Goal: Find specific page/section: Find specific page/section

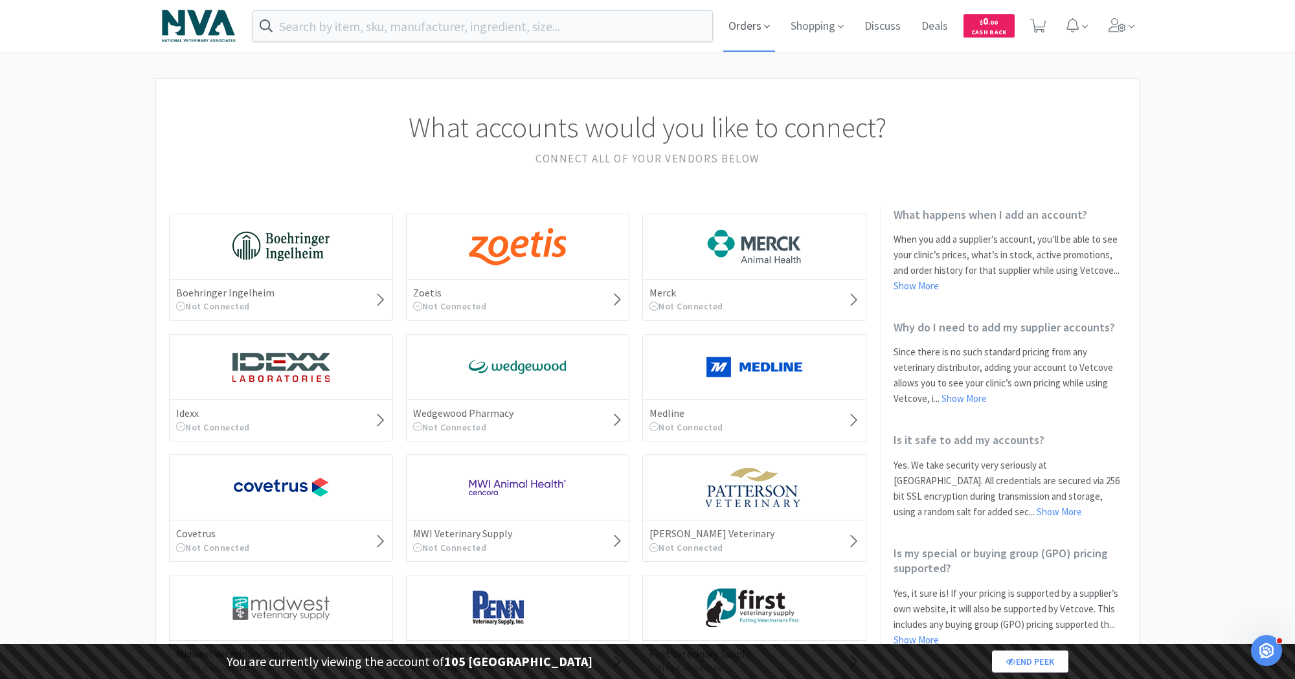
click at [741, 19] on span "Orders" at bounding box center [749, 26] width 52 height 52
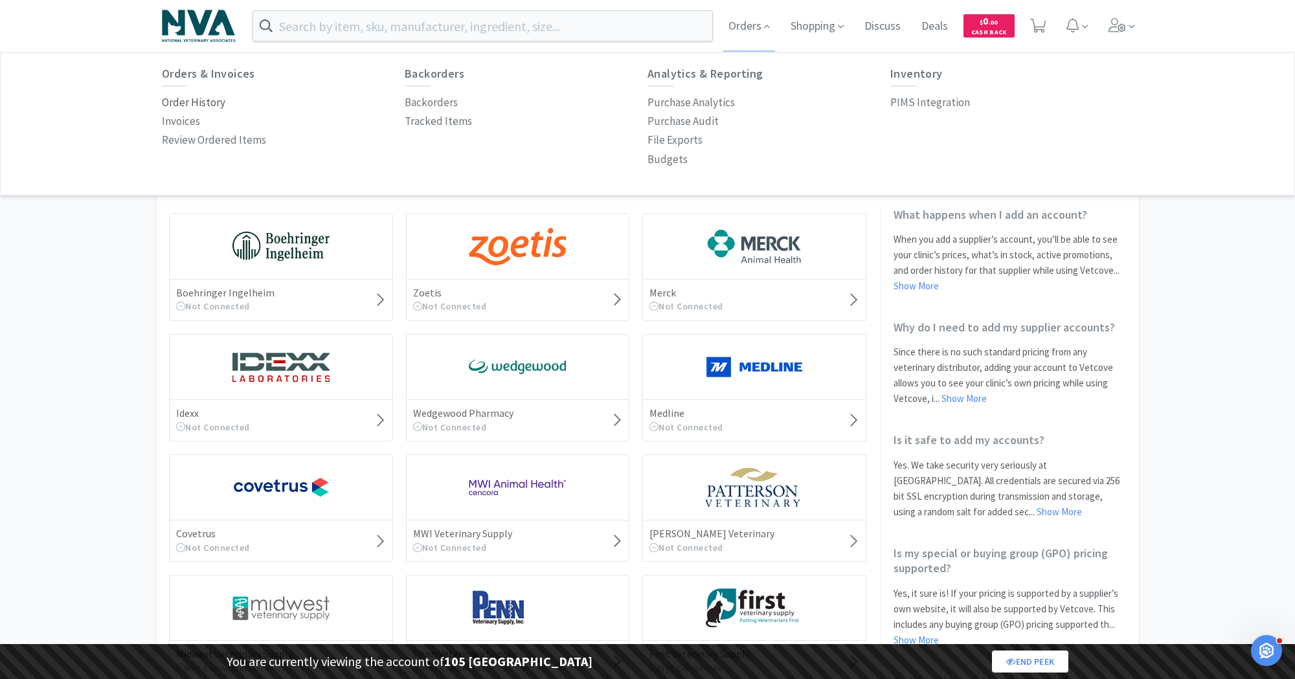
click at [192, 98] on p "Order History" at bounding box center [193, 102] width 63 height 17
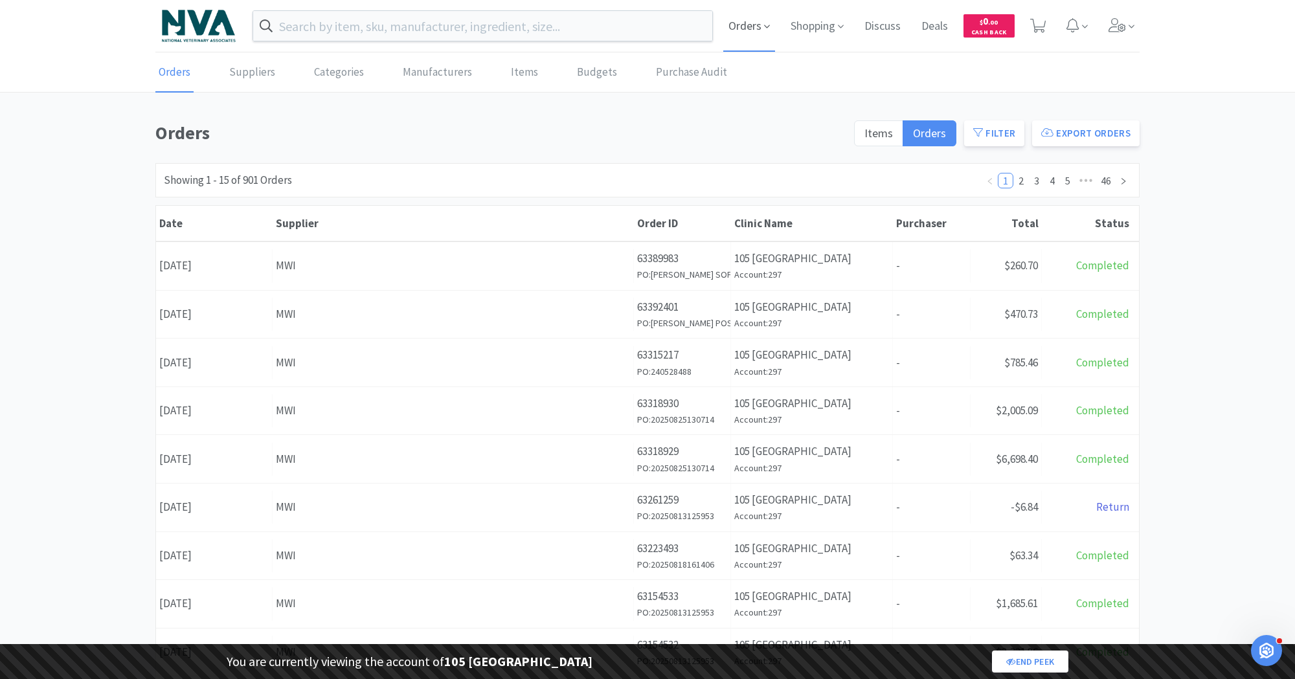
click at [733, 28] on span "Orders" at bounding box center [749, 26] width 52 height 52
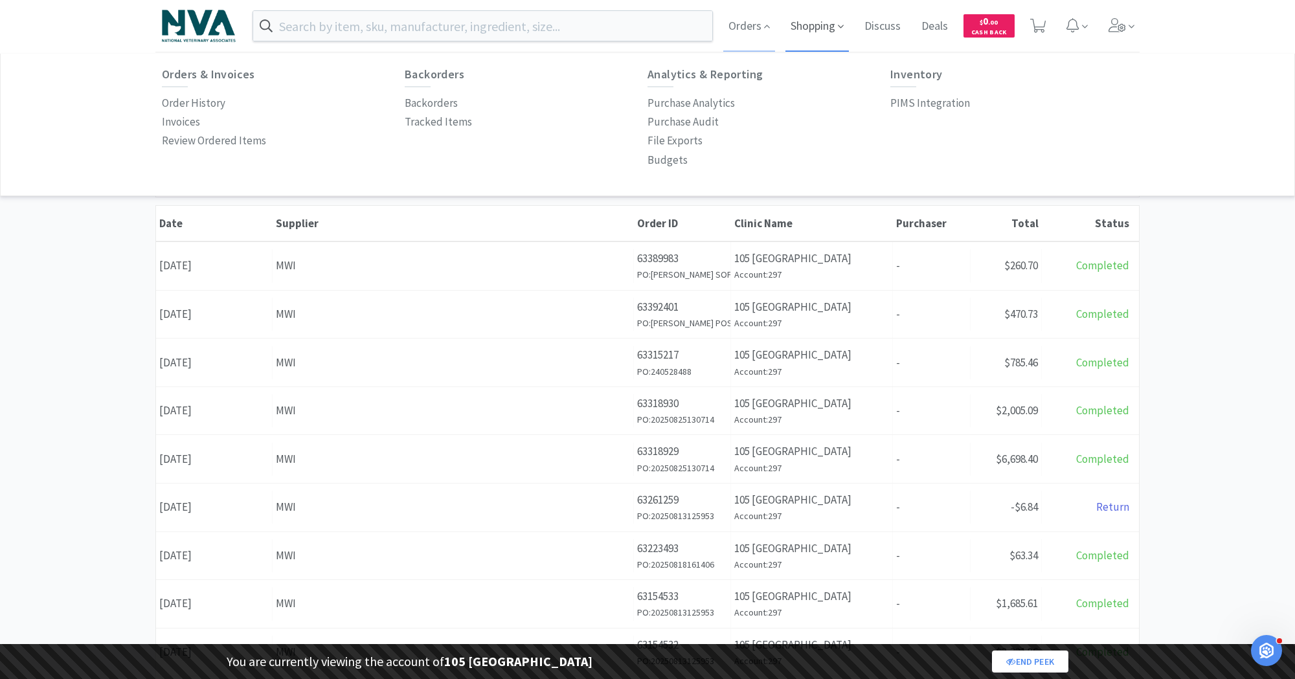
click at [819, 25] on span "Shopping" at bounding box center [817, 26] width 63 height 52
click at [935, 111] on p "Connect Suppliers" at bounding box center [933, 103] width 87 height 17
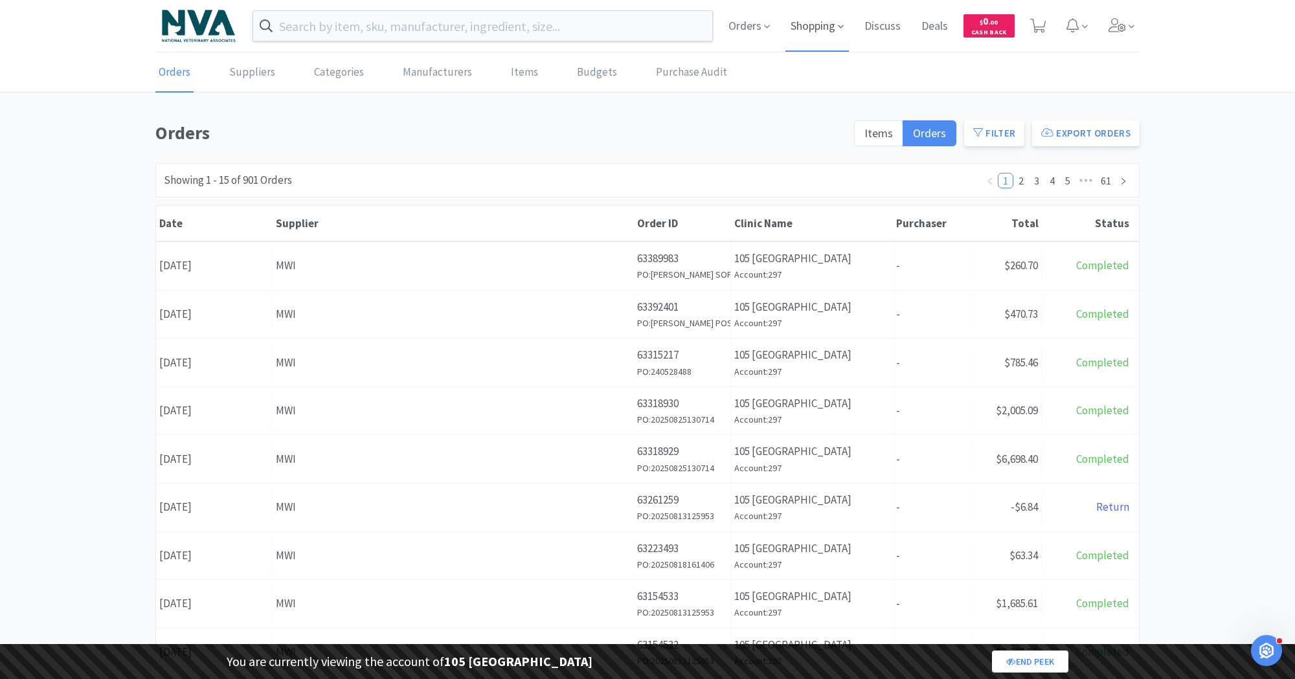
click at [813, 21] on span "Shopping" at bounding box center [817, 26] width 63 height 52
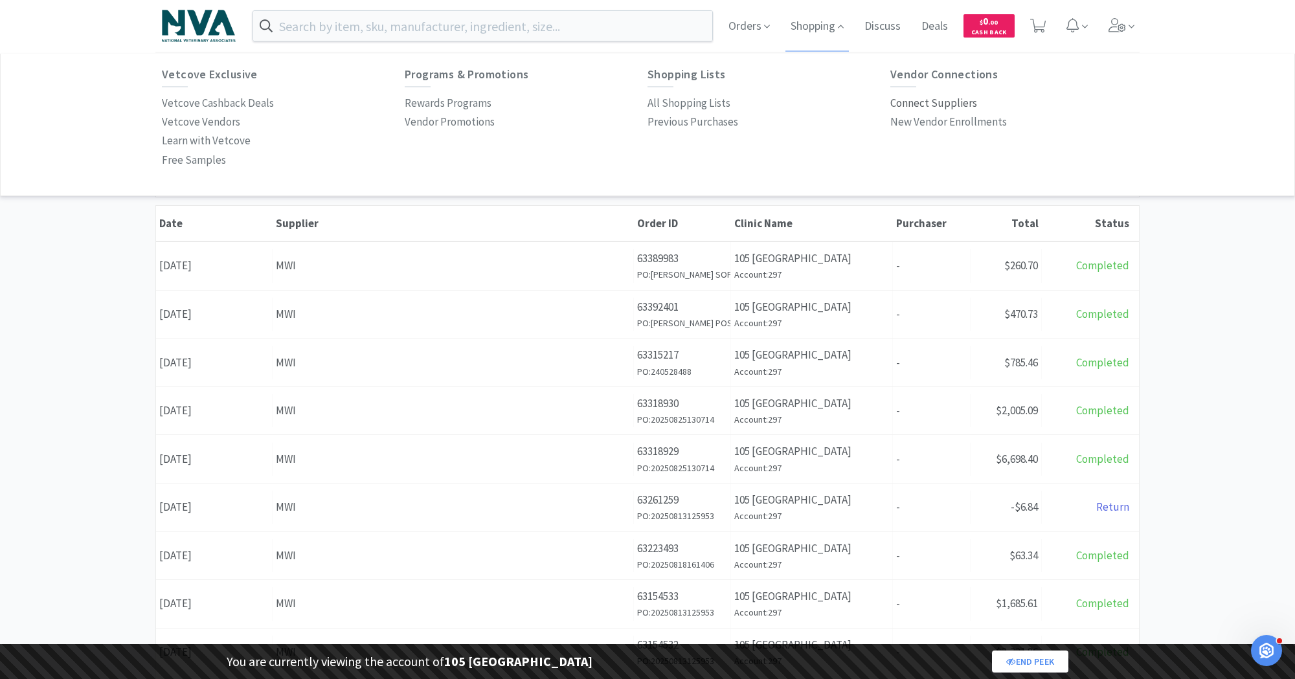
click at [925, 100] on p "Connect Suppliers" at bounding box center [933, 103] width 87 height 17
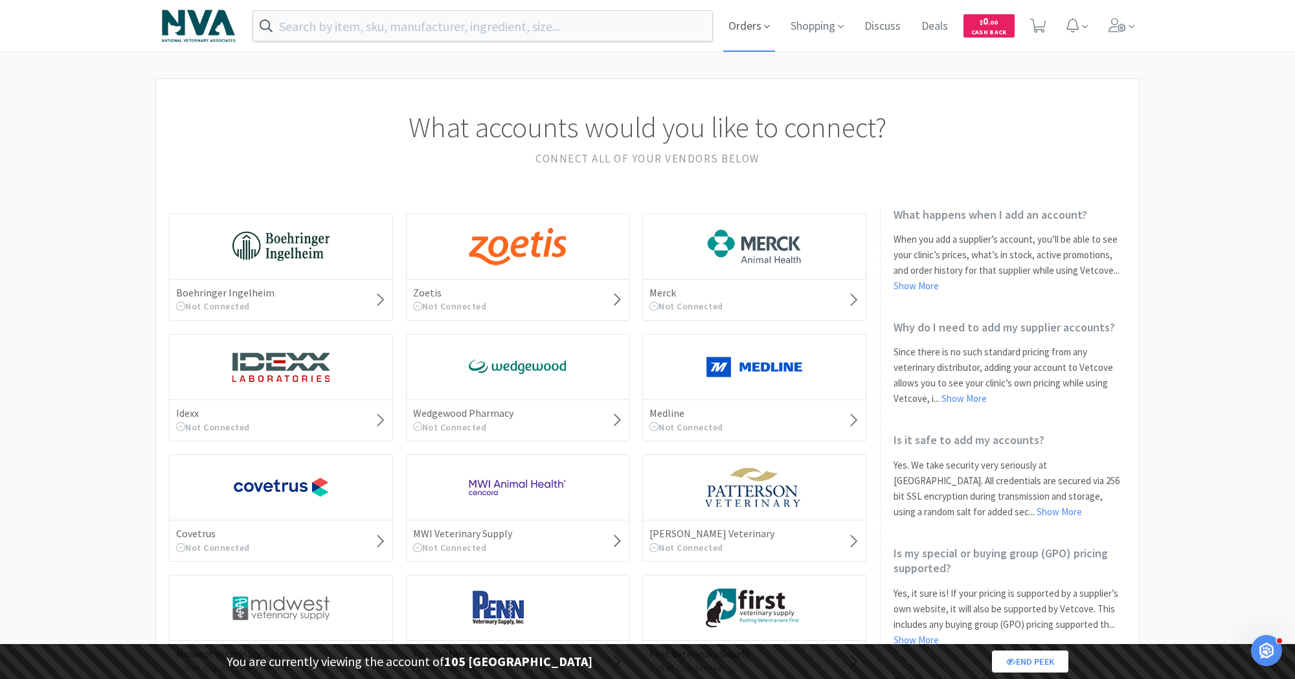
click at [738, 32] on span "Orders" at bounding box center [749, 26] width 52 height 52
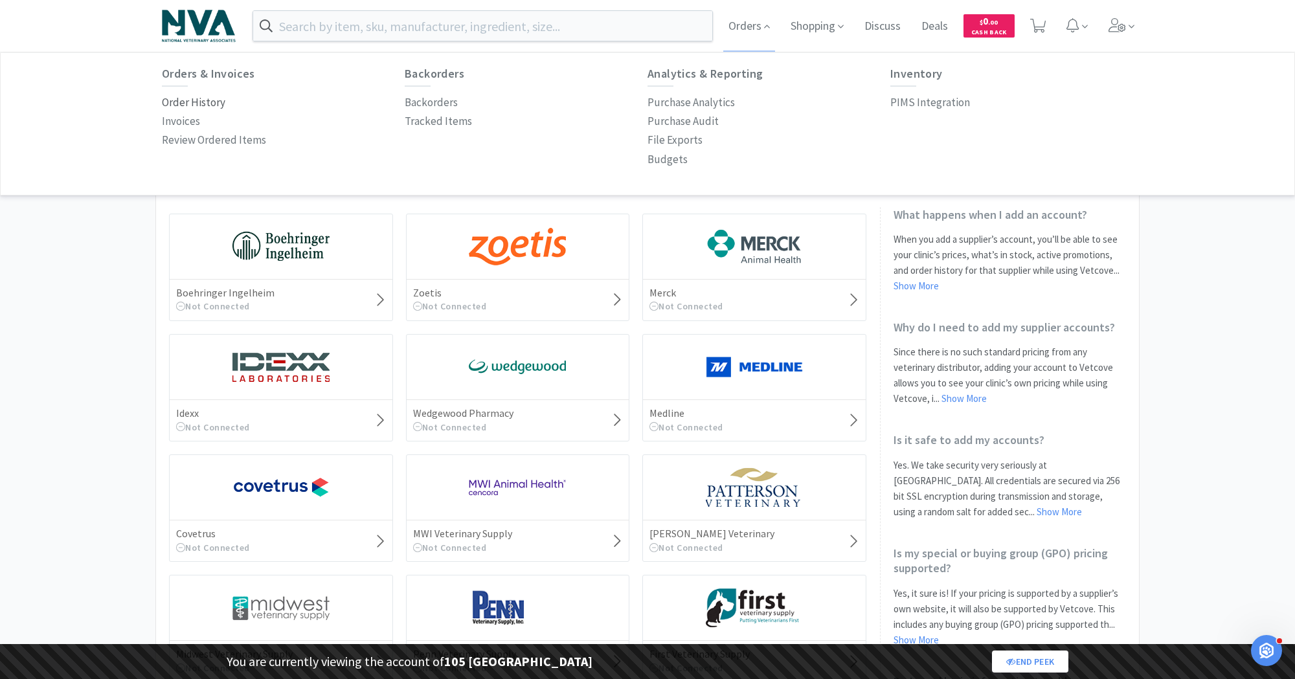
click at [184, 109] on p "Order History" at bounding box center [193, 102] width 63 height 17
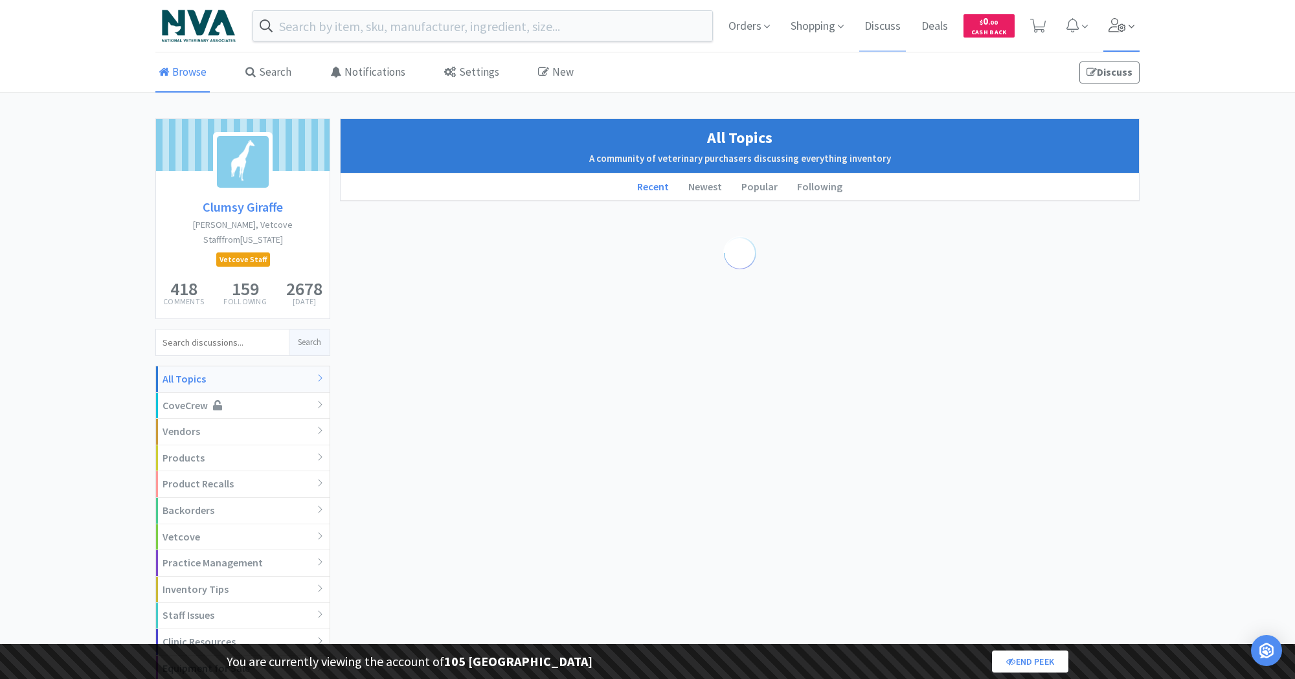
click at [1126, 36] on span at bounding box center [1122, 26] width 37 height 52
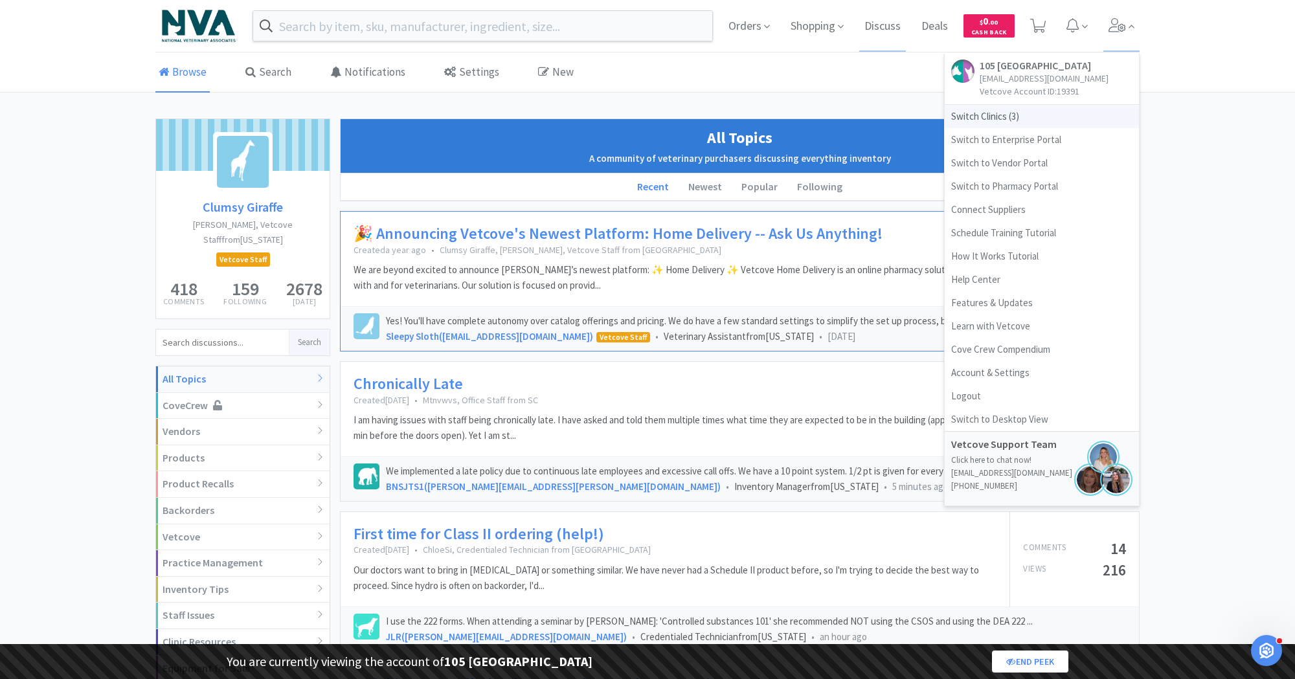
click at [1025, 119] on span "Switch Clinics ( 3 )" at bounding box center [1042, 116] width 194 height 23
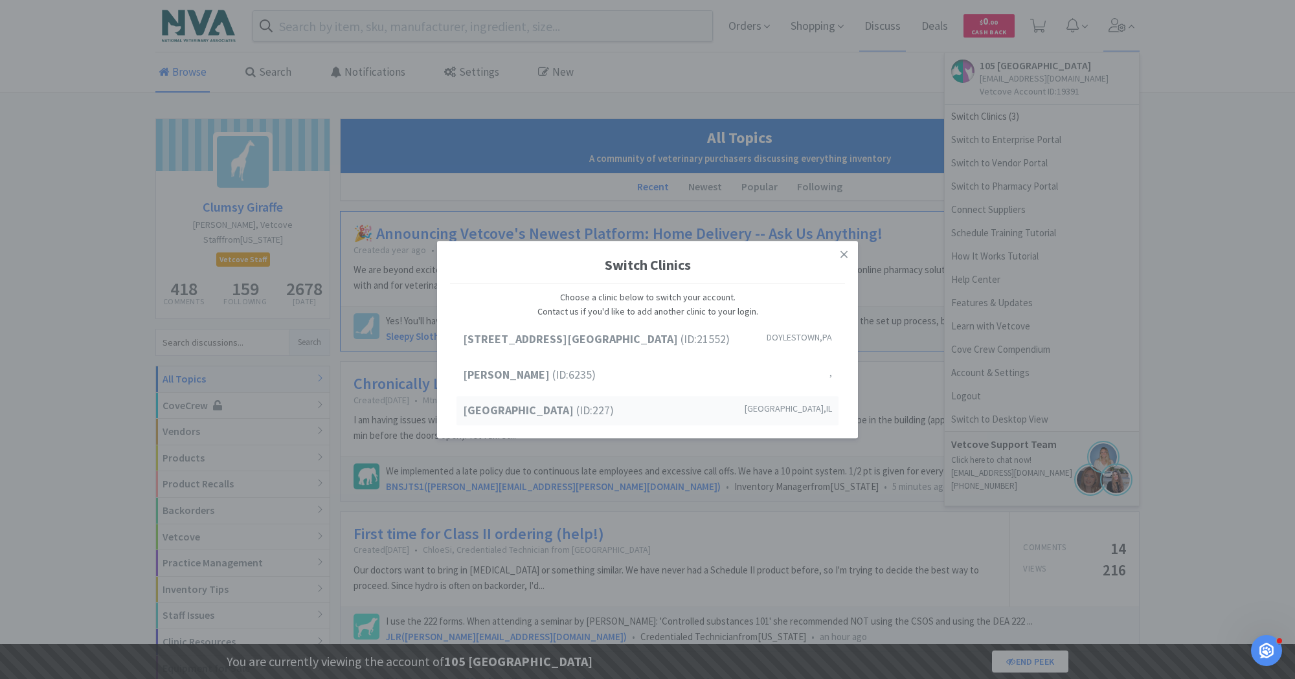
click at [557, 412] on strong "[GEOGRAPHIC_DATA]" at bounding box center [519, 410] width 113 height 15
